Goal: Transaction & Acquisition: Purchase product/service

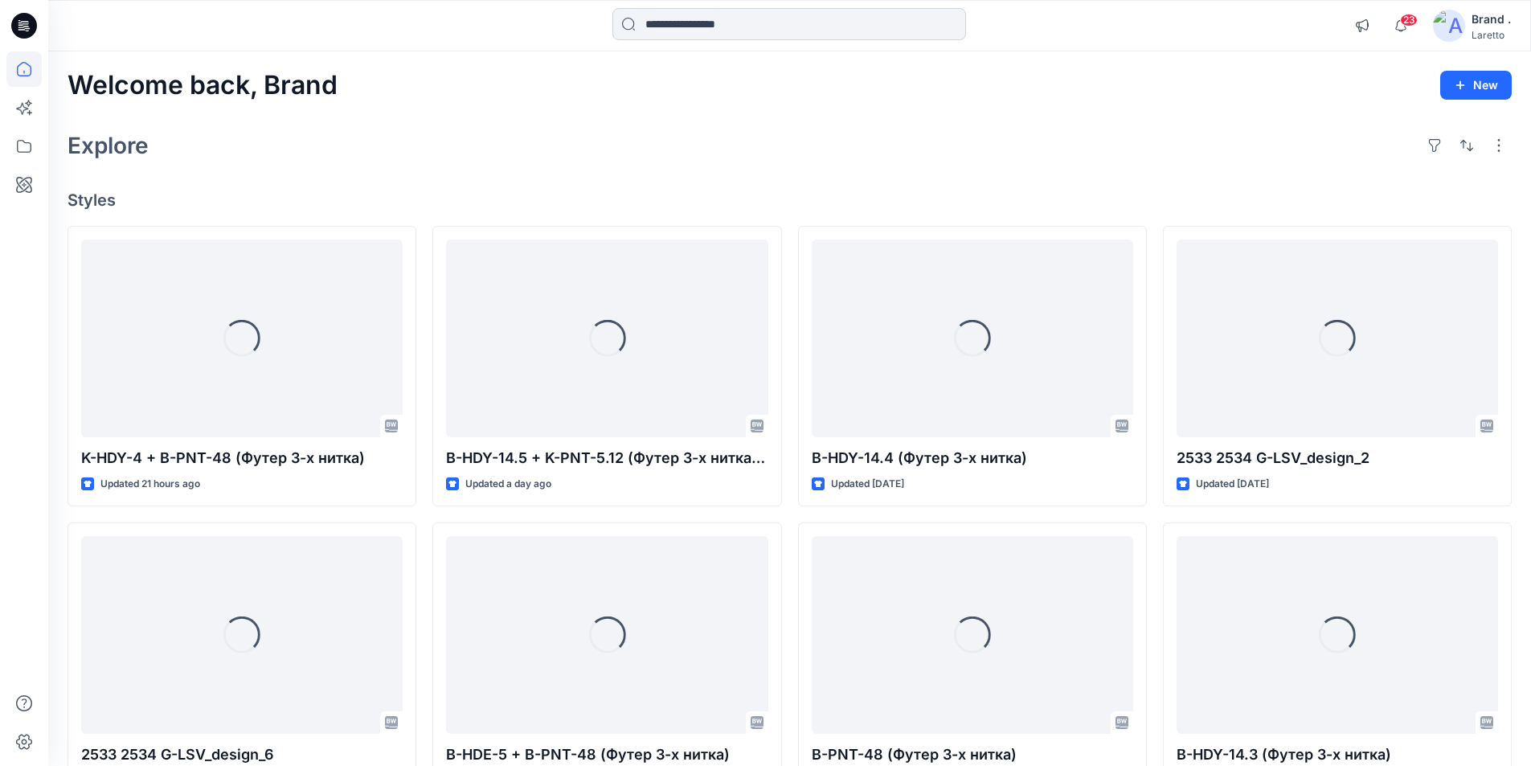
click at [707, 27] on input at bounding box center [790, 24] width 354 height 32
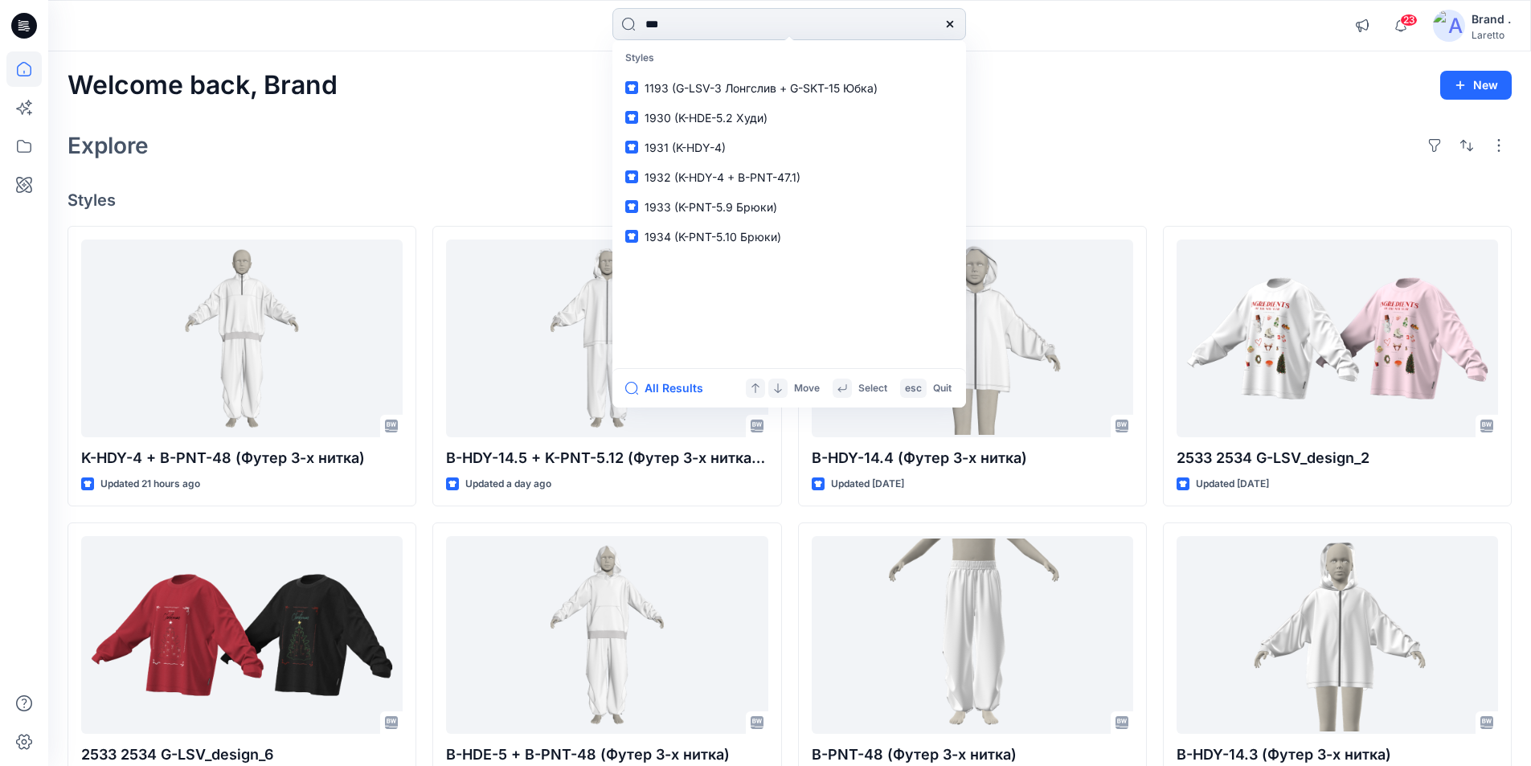
type input "****"
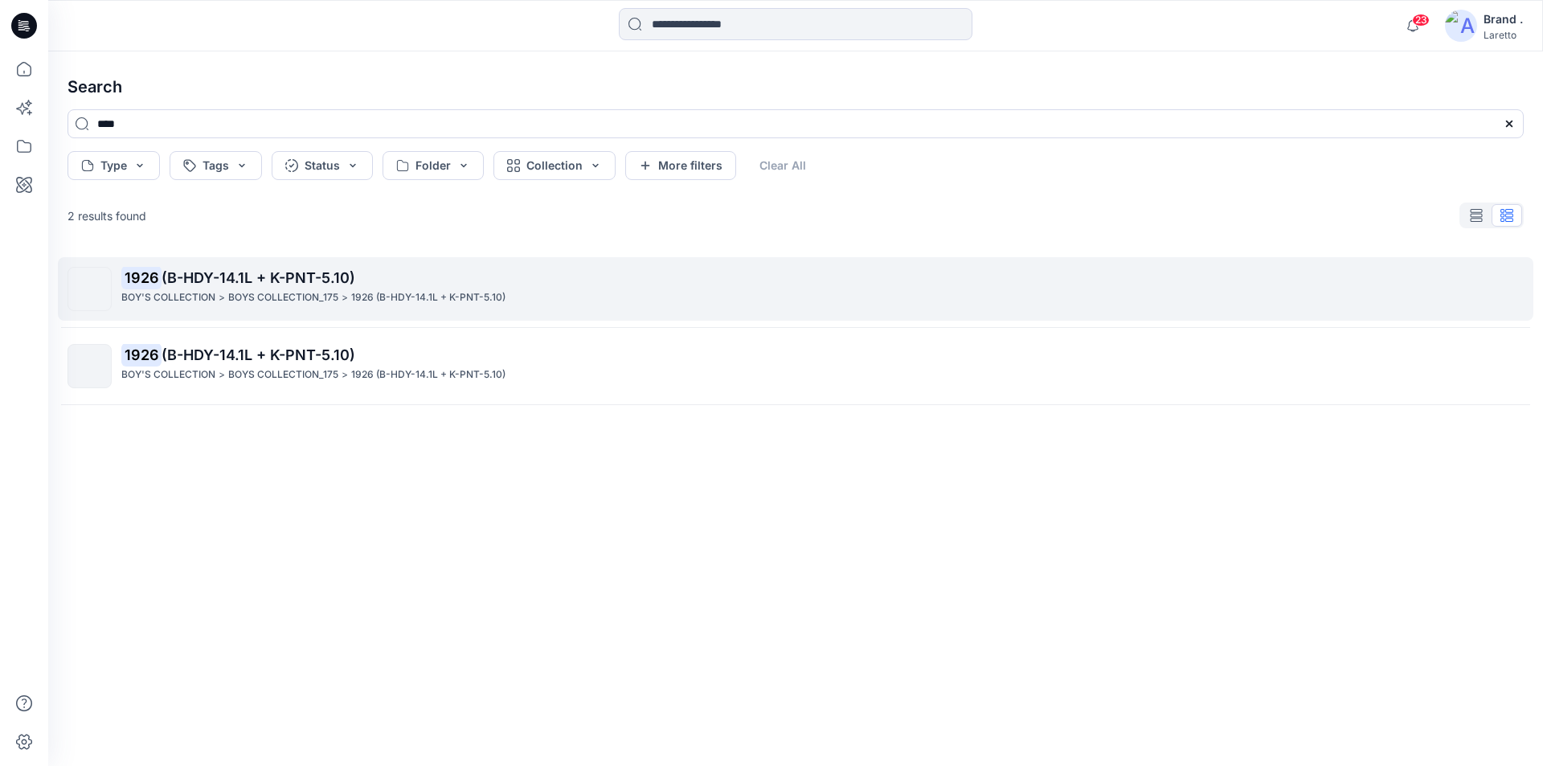
click at [250, 270] on span "(B-HDY-14.1L + K-PNT-5.10)" at bounding box center [259, 277] width 194 height 17
